Goal: Information Seeking & Learning: Learn about a topic

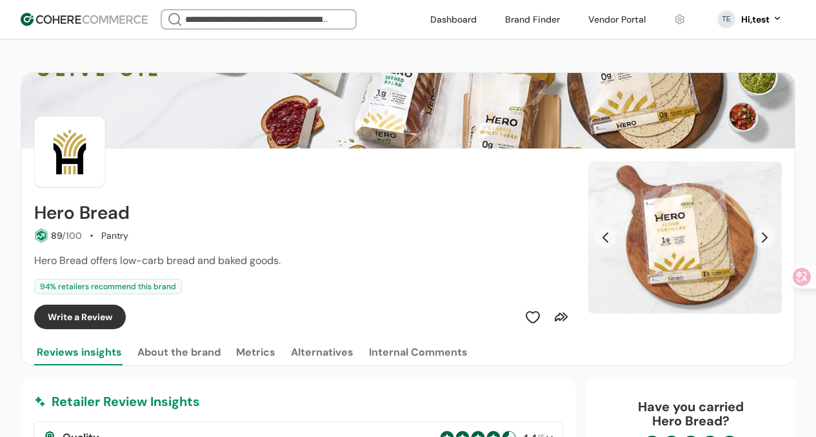
click at [466, 22] on link at bounding box center [453, 19] width 62 height 19
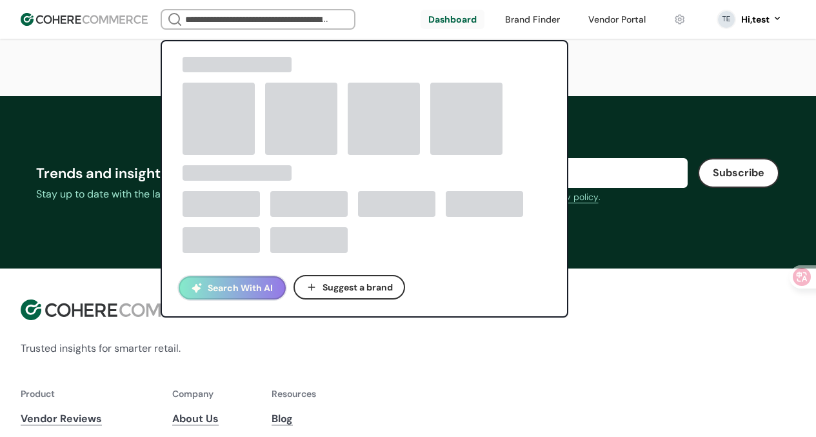
click at [294, 22] on input "search" at bounding box center [258, 19] width 151 height 18
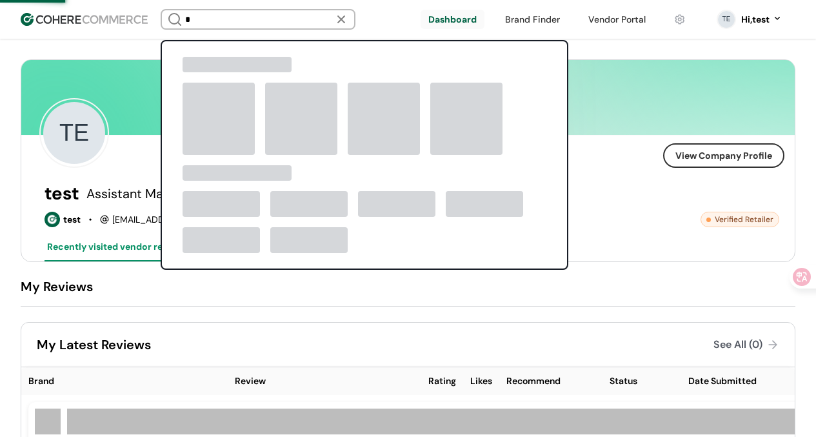
type input "*"
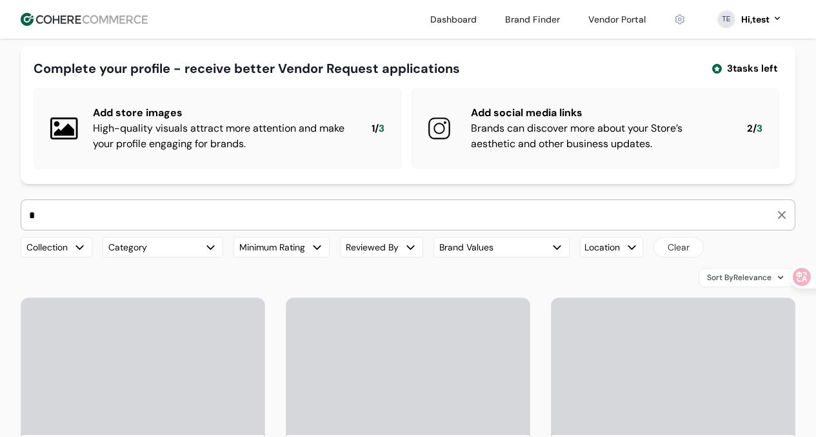
scroll to position [32, 0]
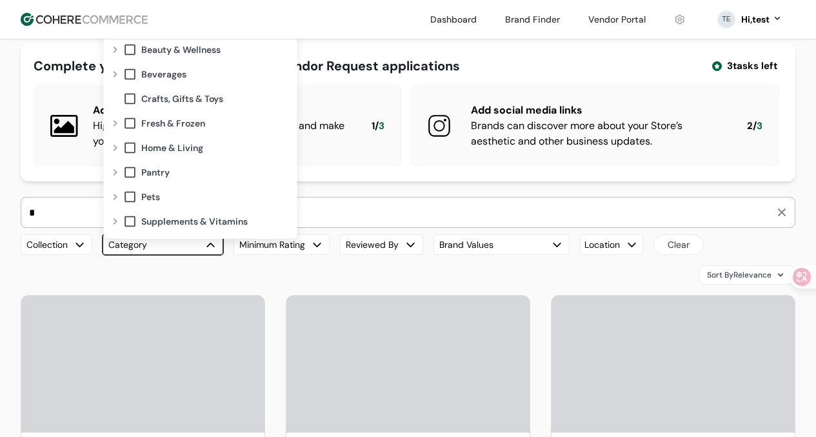
click at [191, 255] on button "Category" at bounding box center [163, 244] width 121 height 21
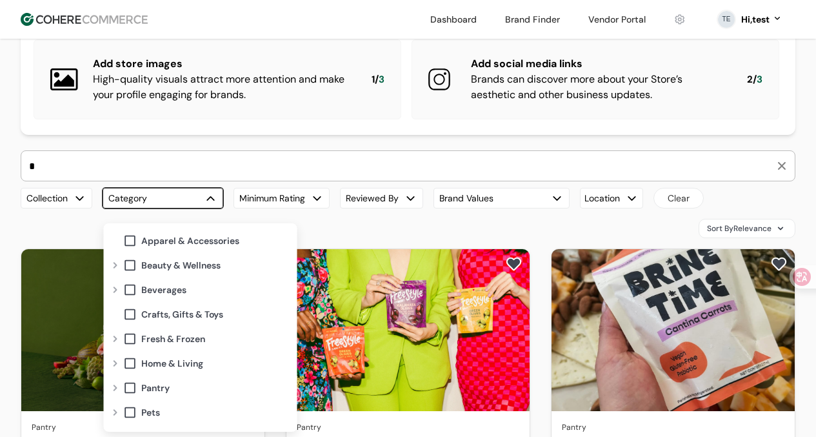
scroll to position [23, 0]
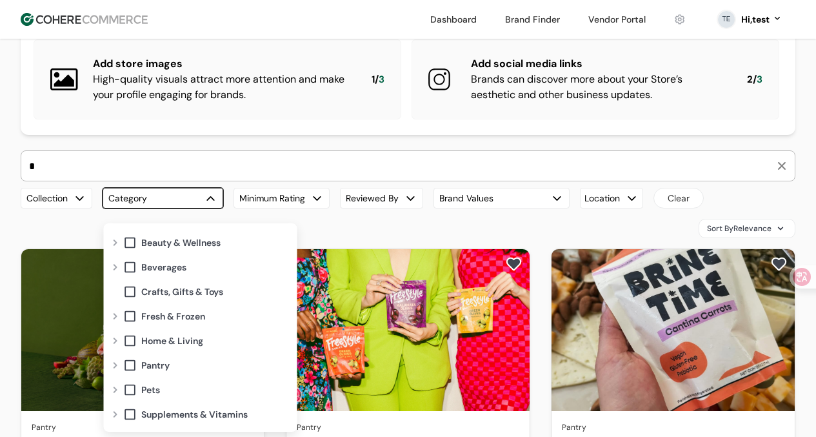
click at [117, 363] on div "Expand" at bounding box center [115, 365] width 15 height 10
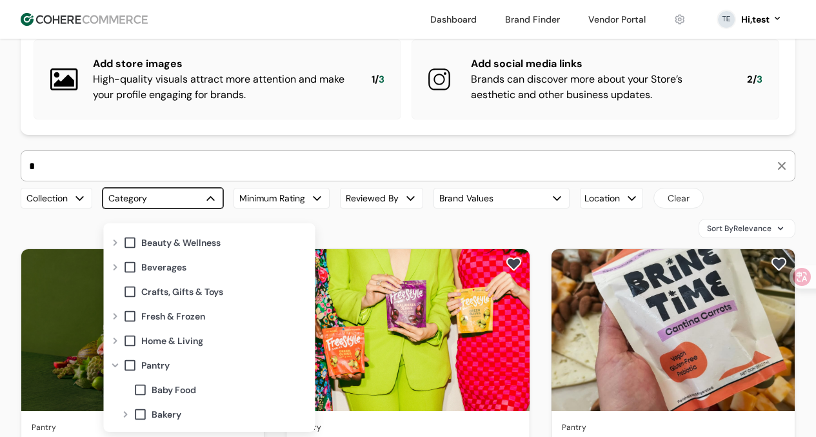
click at [117, 363] on div "Collapse" at bounding box center [115, 365] width 15 height 10
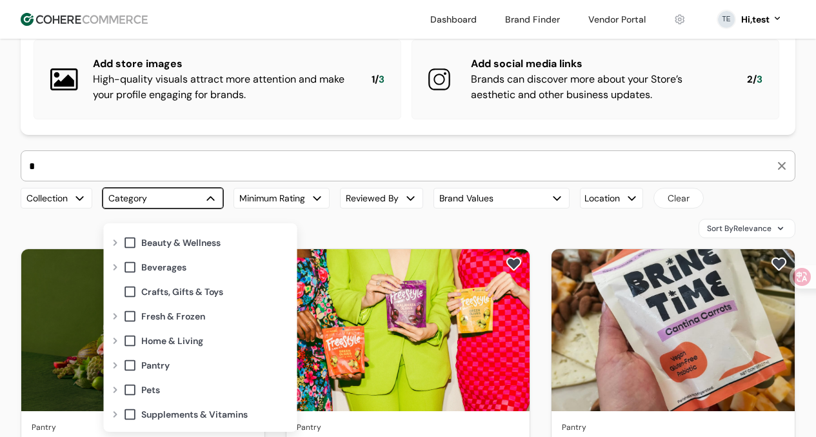
click at [118, 344] on div "Expand" at bounding box center [115, 340] width 15 height 10
click at [118, 344] on div "Collapse" at bounding box center [115, 340] width 15 height 10
click at [118, 321] on div "Expand" at bounding box center [115, 316] width 15 height 10
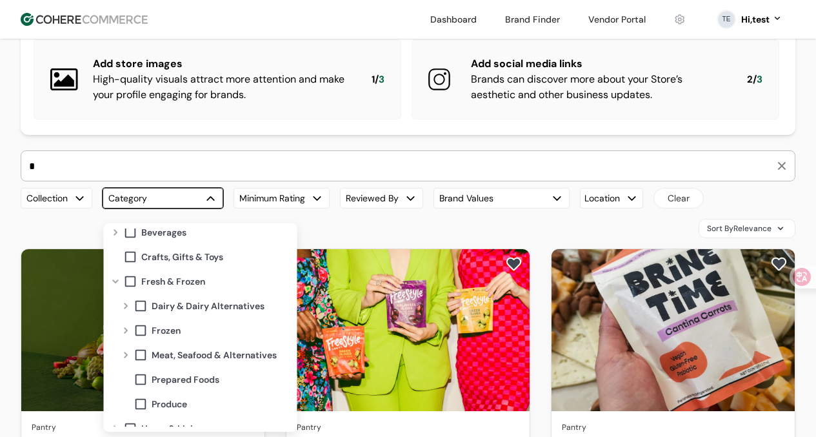
scroll to position [103, 0]
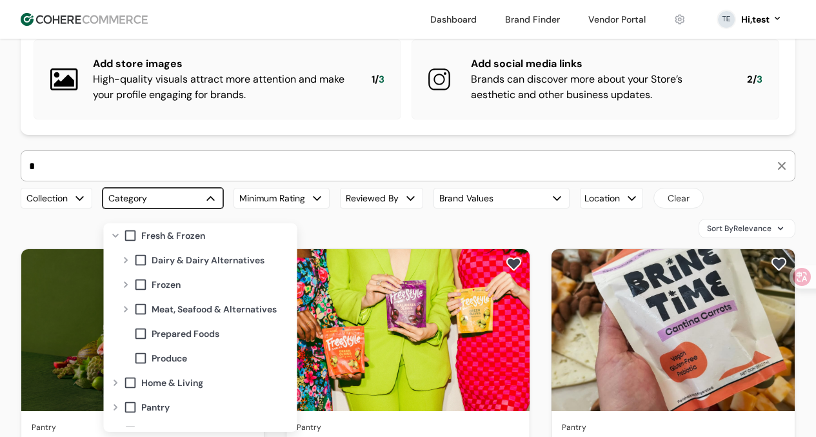
click at [143, 355] on span at bounding box center [140, 358] width 14 height 14
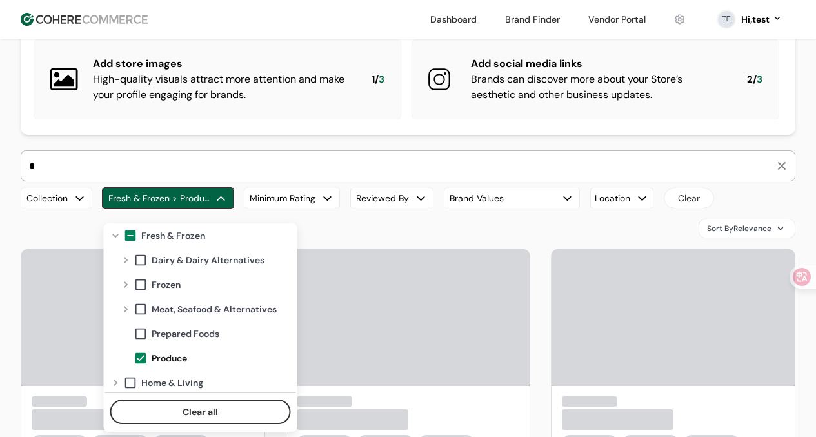
click at [140, 359] on span at bounding box center [140, 358] width 14 height 14
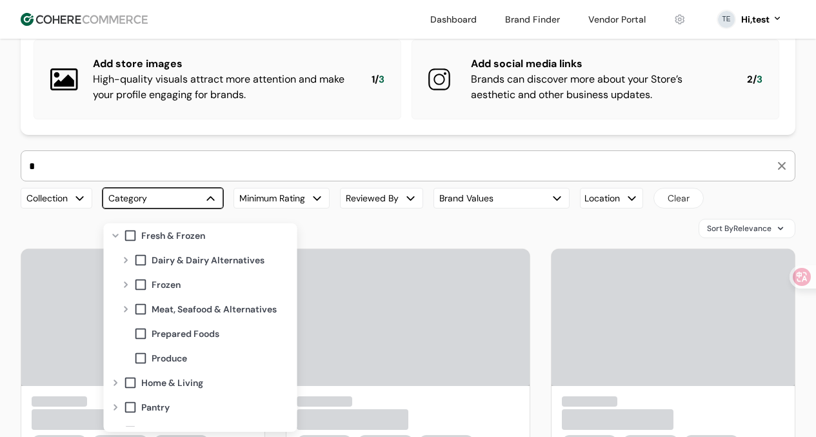
click at [128, 310] on div "Expand" at bounding box center [125, 309] width 15 height 10
click at [136, 309] on span at bounding box center [140, 309] width 14 height 14
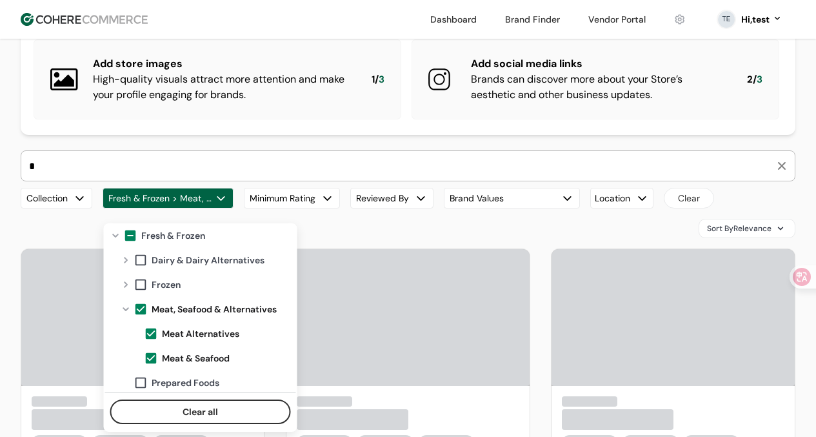
click at [351, 238] on div "Sort By Relevance" at bounding box center [408, 228] width 775 height 19
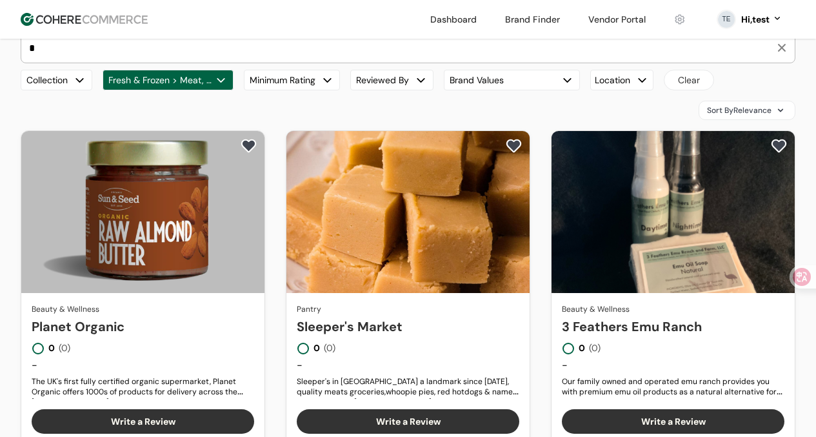
scroll to position [206, 0]
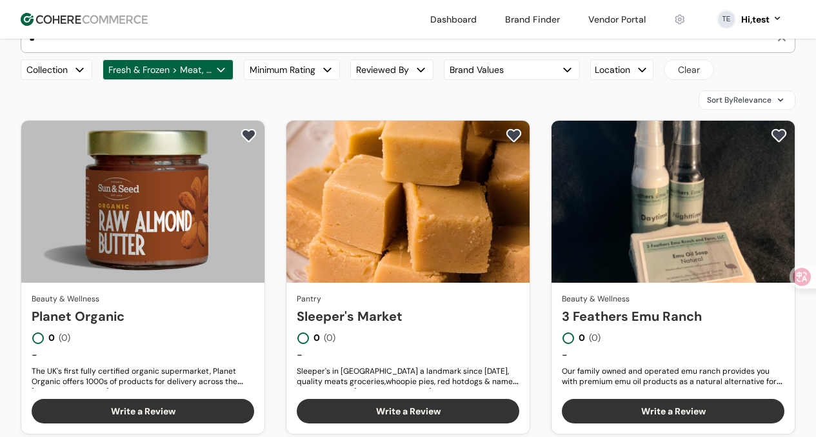
click at [222, 77] on div "button" at bounding box center [221, 70] width 14 height 14
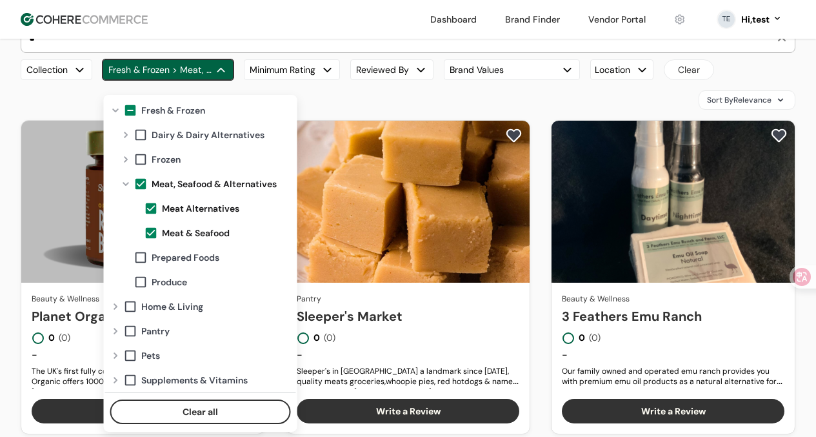
scroll to position [100, 0]
click at [132, 103] on div "Fresh & Frozen" at bounding box center [208, 110] width 170 height 25
click at [132, 103] on span at bounding box center [130, 110] width 14 height 14
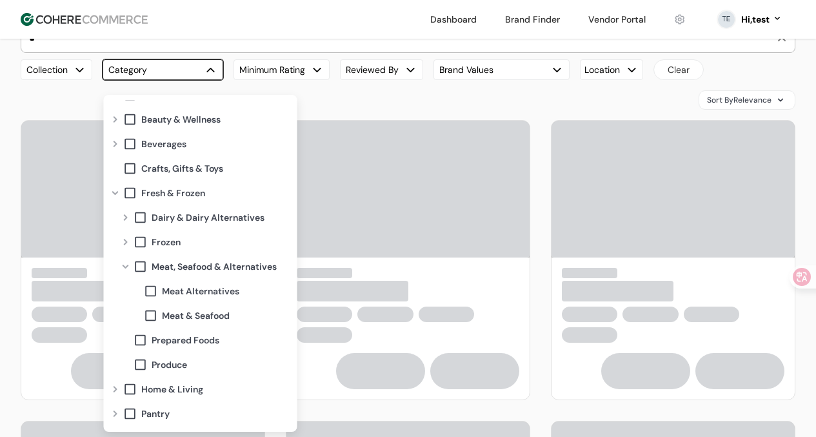
scroll to position [66, 0]
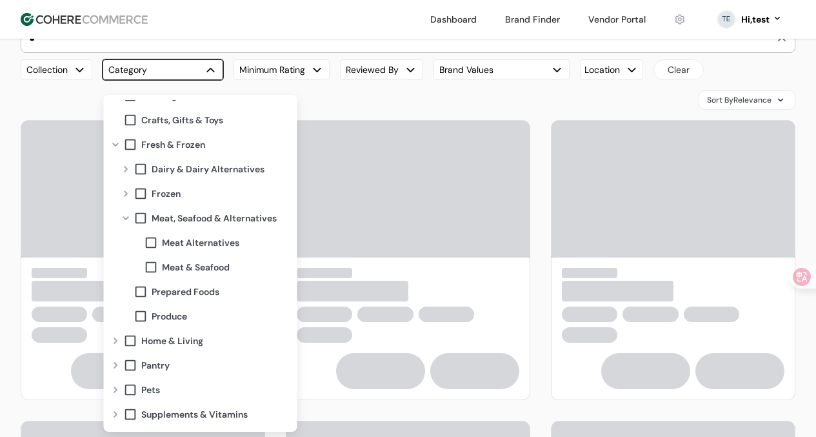
click at [132, 386] on span at bounding box center [130, 389] width 14 height 14
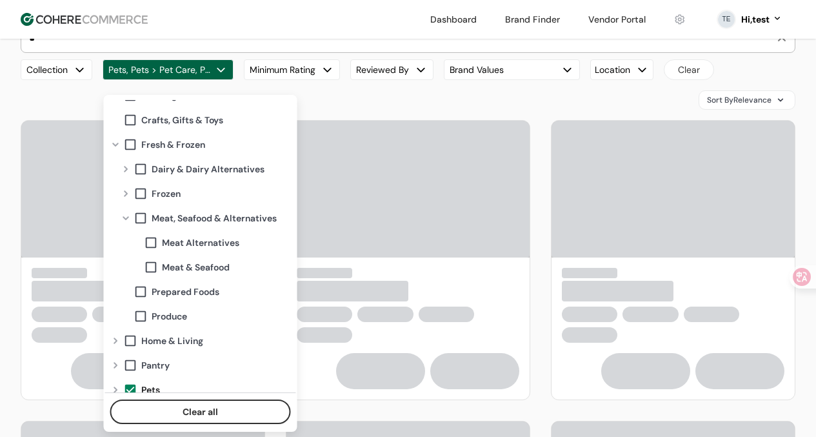
click at [348, 106] on div "Sort By Relevance" at bounding box center [408, 99] width 775 height 19
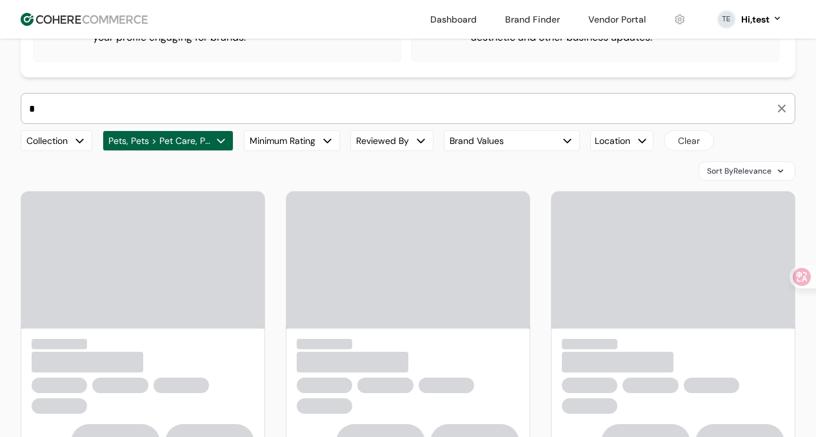
scroll to position [99, 0]
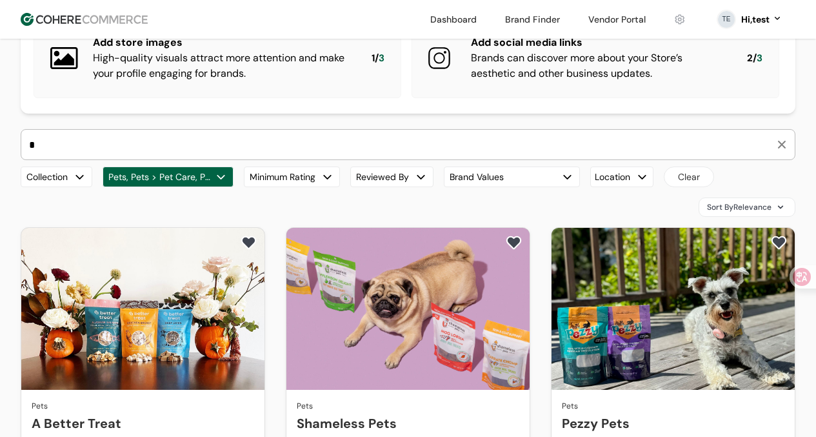
click at [308, 156] on input "*" at bounding box center [399, 145] width 747 height 30
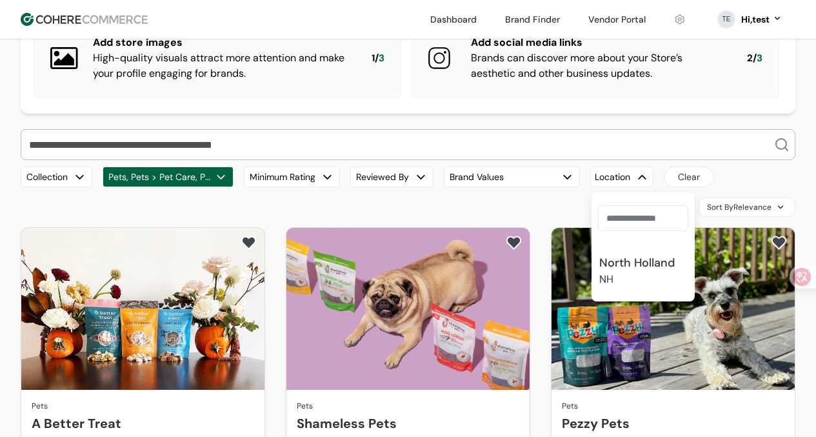
click at [631, 187] on div "Location" at bounding box center [621, 176] width 63 height 21
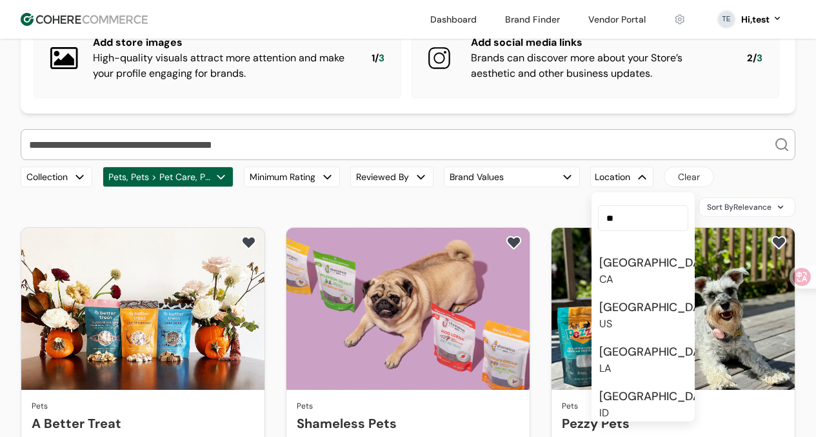
type input "**"
click at [637, 284] on span "[GEOGRAPHIC_DATA] [GEOGRAPHIC_DATA]" at bounding box center [658, 270] width 118 height 33
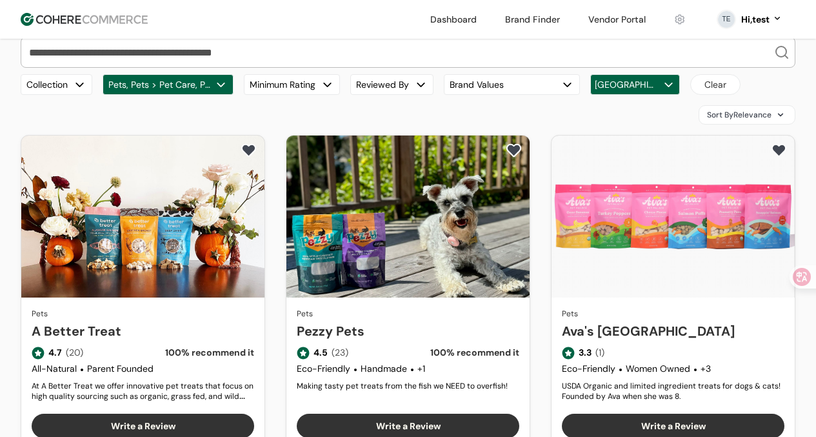
scroll to position [198, 0]
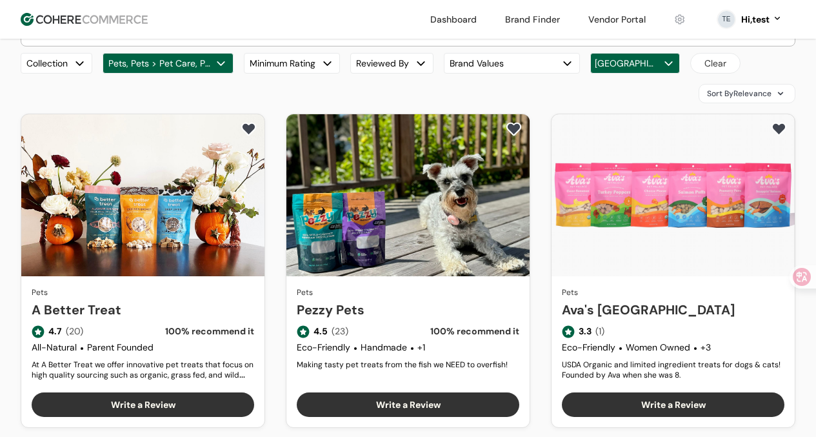
scroll to position [214, 0]
